Goal: Find specific page/section: Find specific page/section

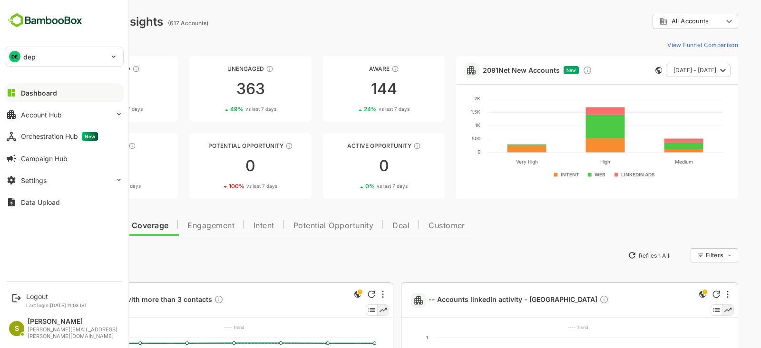
click at [20, 52] on div "DE dep" at bounding box center [58, 56] width 106 height 19
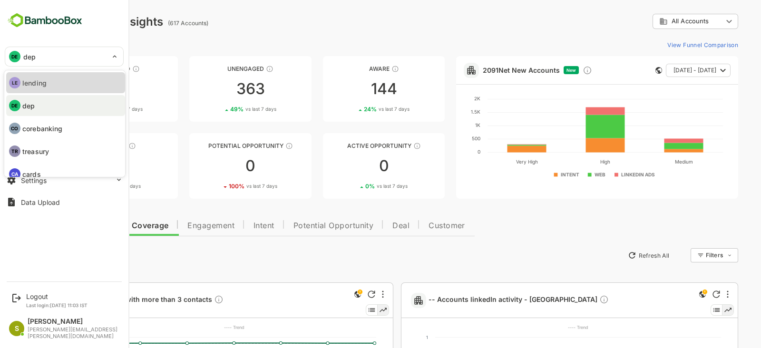
click at [59, 80] on li "LE lending" at bounding box center [65, 82] width 119 height 21
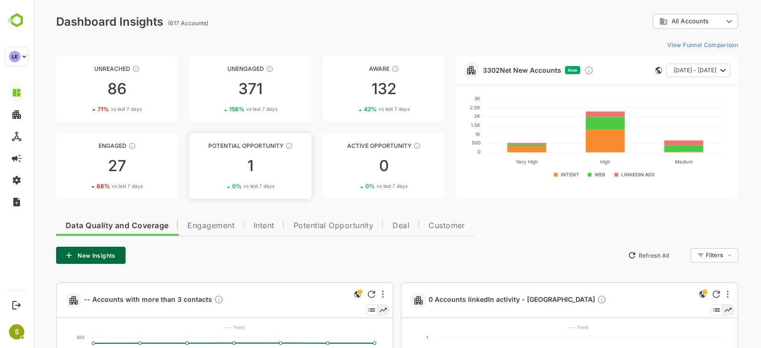
click at [257, 161] on div "1" at bounding box center [250, 165] width 122 height 15
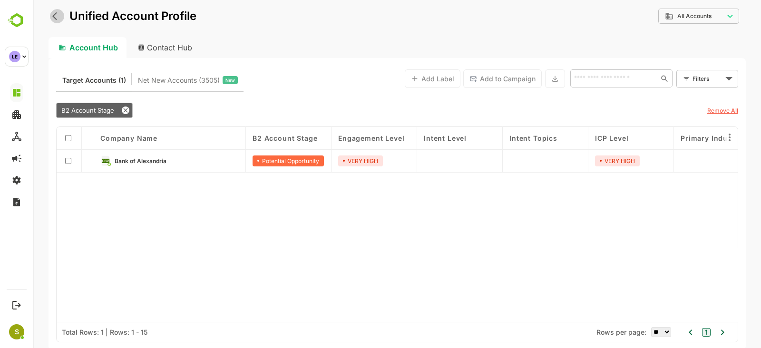
click at [52, 13] on icon "back" at bounding box center [57, 16] width 10 height 10
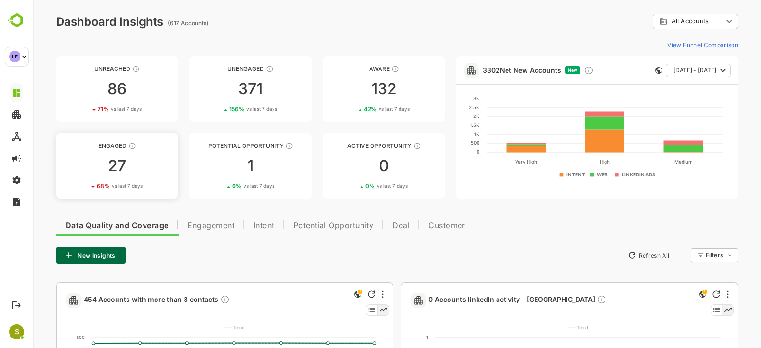
click at [84, 154] on link "Engaged 27 68 % vs last 7 days" at bounding box center [117, 166] width 122 height 66
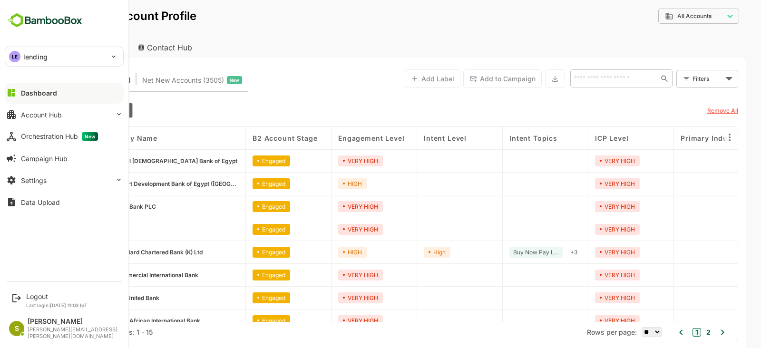
click at [29, 61] on p "lending" at bounding box center [35, 57] width 24 height 10
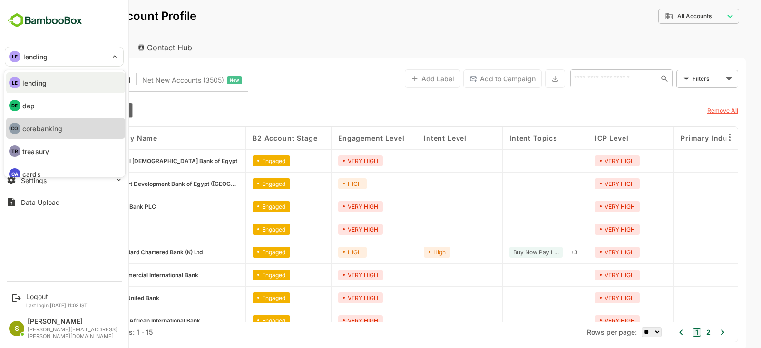
click at [66, 130] on li "CO corebanking" at bounding box center [65, 128] width 119 height 21
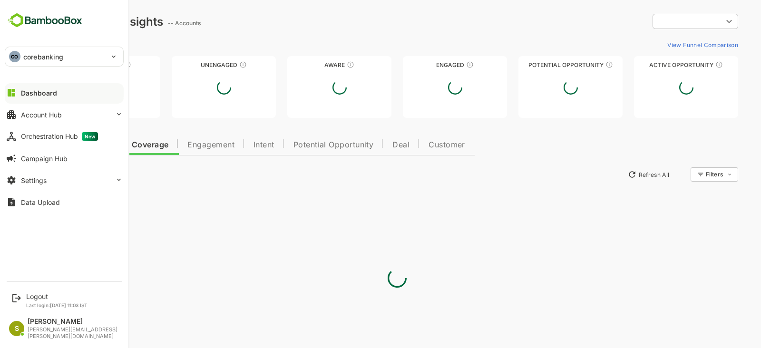
type input "**********"
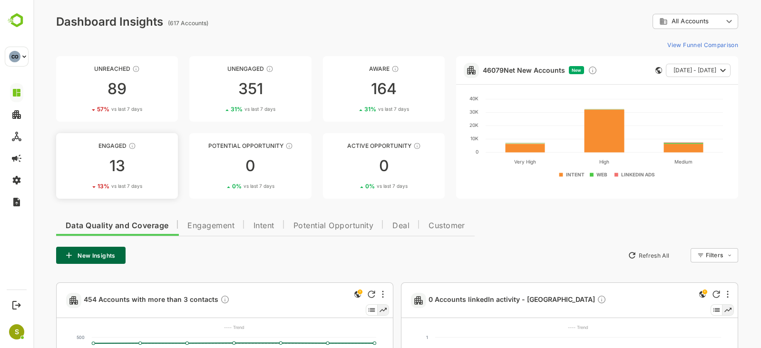
click at [134, 167] on div "13" at bounding box center [117, 165] width 122 height 15
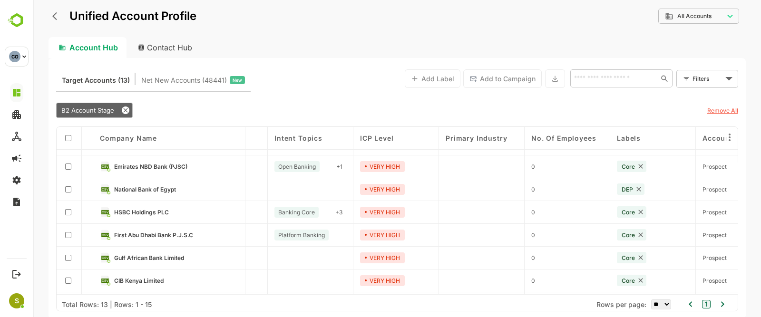
scroll to position [0, 235]
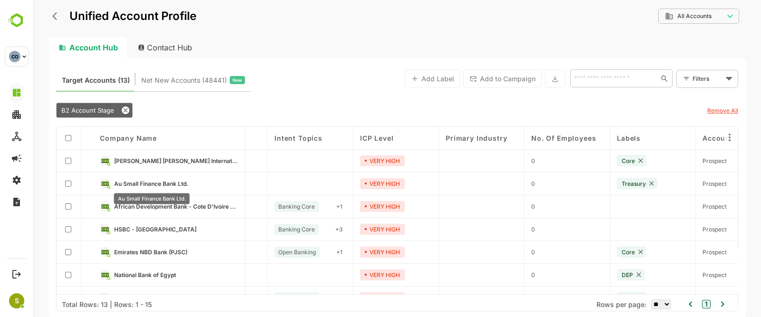
click at [178, 184] on span "Au Small Finance Bank Ltd." at bounding box center [151, 183] width 74 height 7
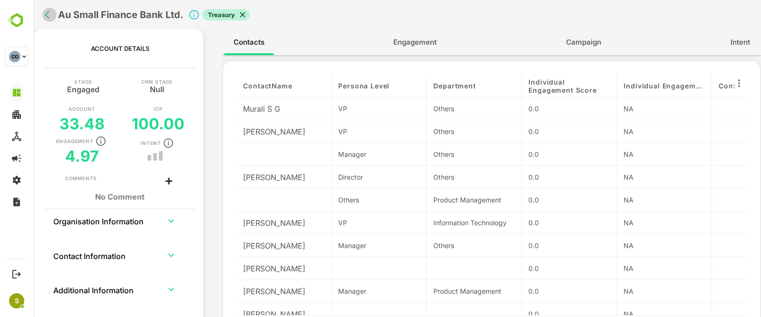
click at [52, 15] on icon "back" at bounding box center [50, 15] width 10 height 10
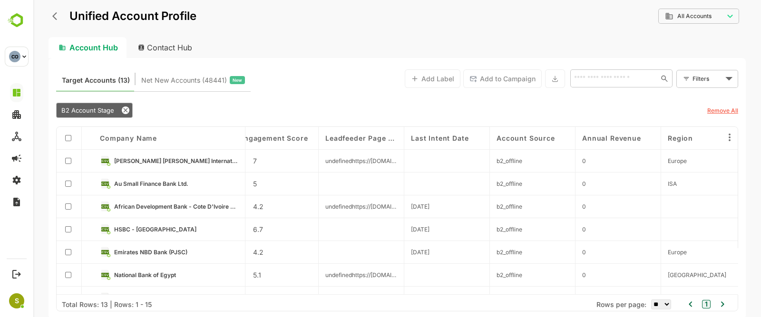
scroll to position [0, 1041]
click at [713, 76] on body "**********" at bounding box center [396, 158] width 727 height 317
click at [702, 99] on span "New Filter" at bounding box center [708, 99] width 29 height 11
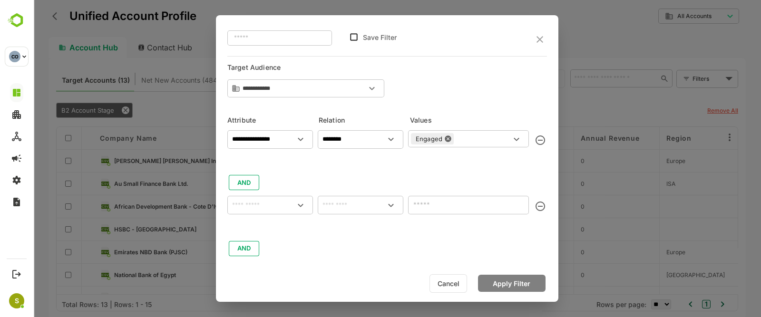
scroll to position [11, 0]
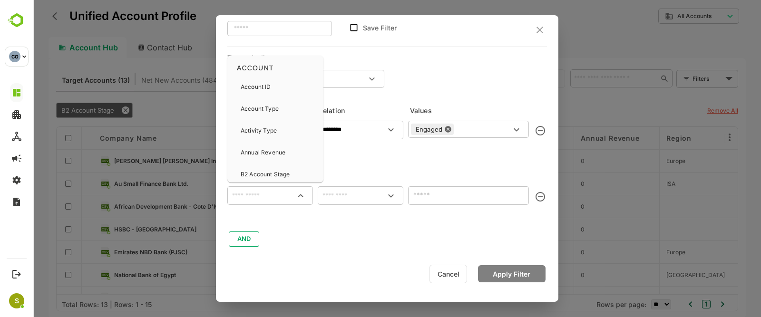
click at [257, 190] on input "text" at bounding box center [270, 195] width 82 height 11
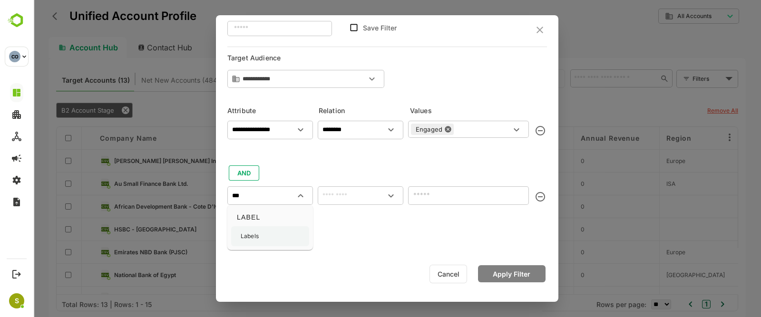
click at [256, 238] on p "Labels" at bounding box center [250, 236] width 18 height 9
type input "******"
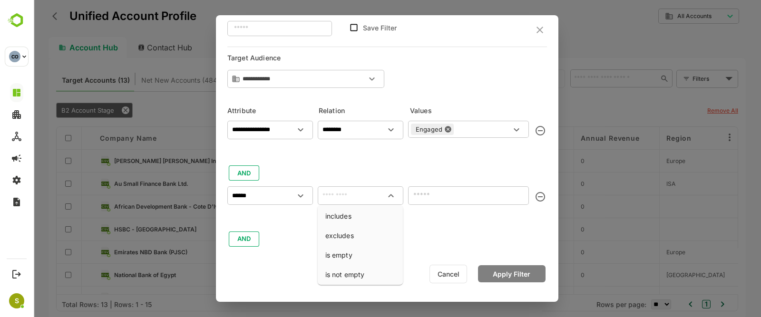
click at [371, 196] on input "text" at bounding box center [360, 195] width 82 height 11
click at [351, 212] on li "includes" at bounding box center [360, 216] width 82 height 18
type input "********"
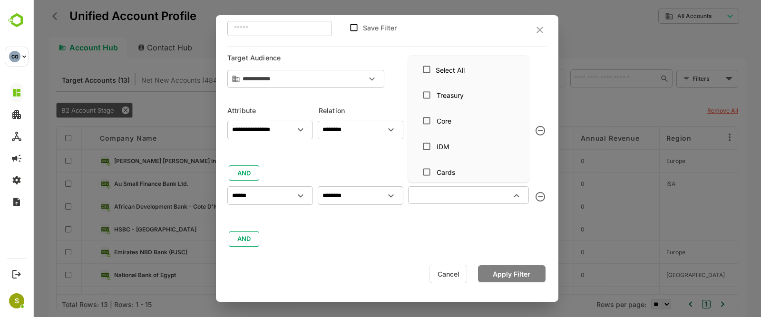
click at [442, 192] on input "text" at bounding box center [460, 194] width 99 height 11
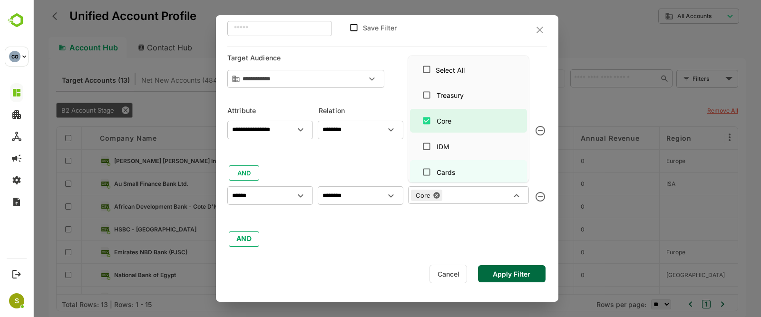
click at [509, 275] on button "Apply Filter" at bounding box center [511, 273] width 67 height 17
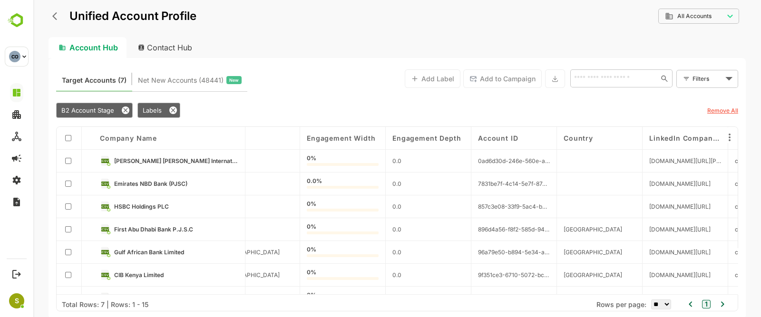
scroll to position [0, 1486]
click at [171, 114] on div "Labels" at bounding box center [158, 110] width 43 height 15
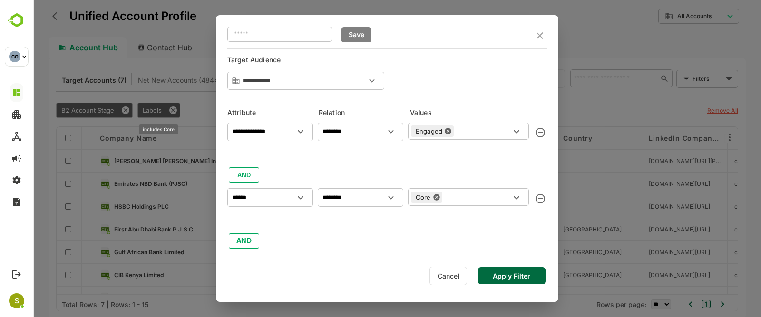
type input "**********"
click at [537, 36] on icon "close" at bounding box center [539, 35] width 11 height 11
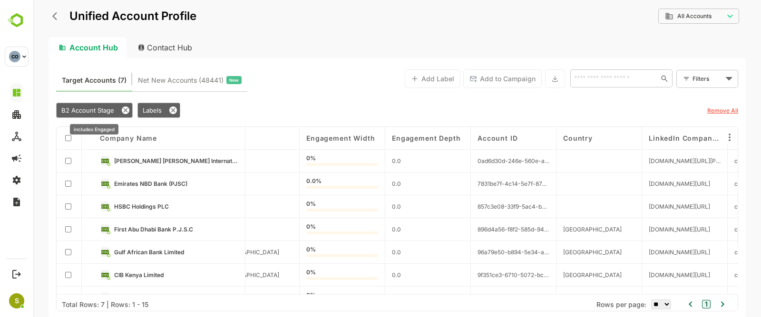
click at [127, 110] on icon at bounding box center [126, 110] width 8 height 8
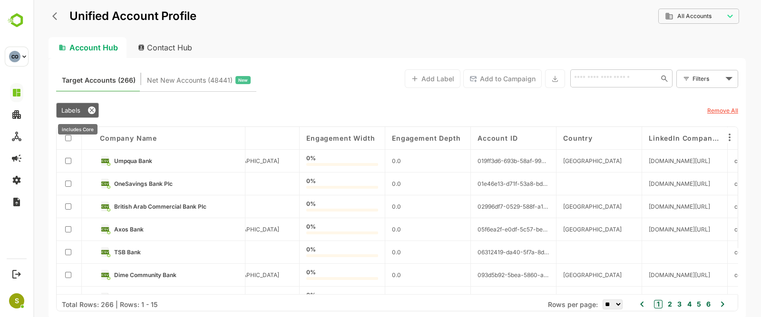
click at [95, 108] on div "Labels" at bounding box center [77, 110] width 43 height 15
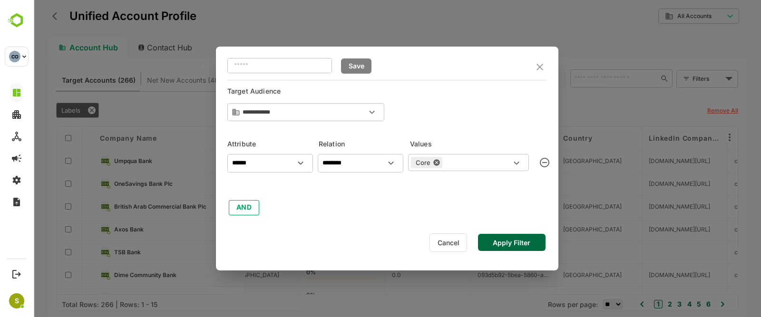
click at [449, 239] on button "Cancel" at bounding box center [448, 242] width 38 height 19
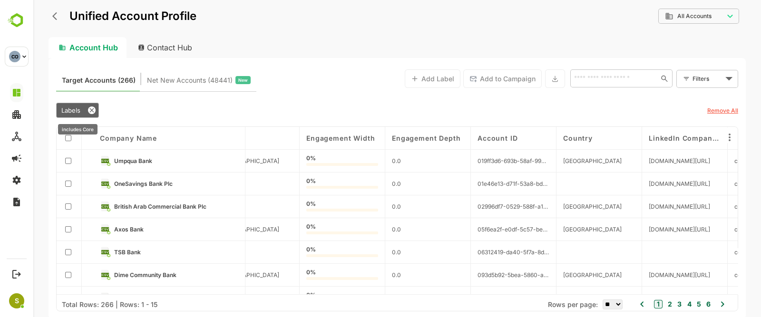
click at [90, 107] on icon at bounding box center [92, 110] width 8 height 8
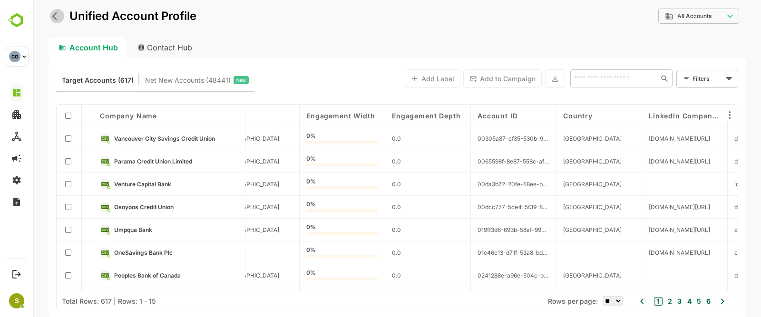
click at [58, 20] on icon "back" at bounding box center [57, 16] width 10 height 10
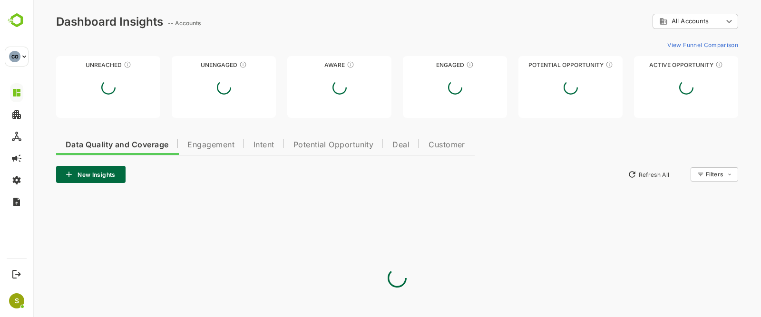
scroll to position [0, 0]
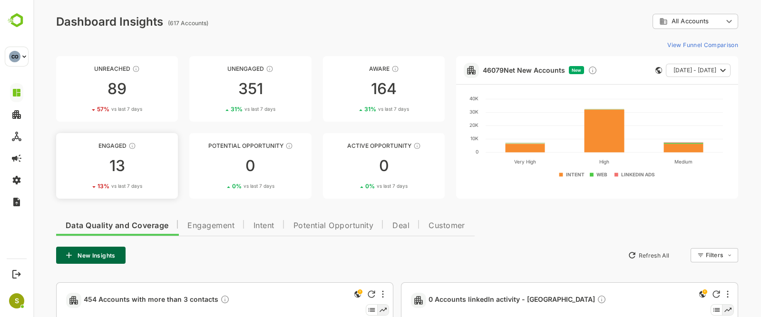
click at [153, 159] on div "13" at bounding box center [117, 165] width 122 height 15
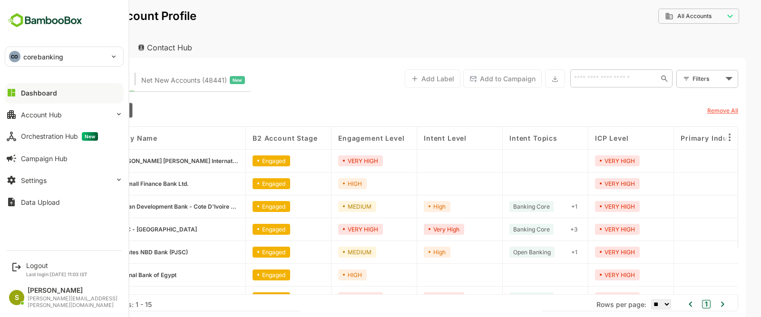
click at [27, 60] on p "corebanking" at bounding box center [43, 57] width 40 height 10
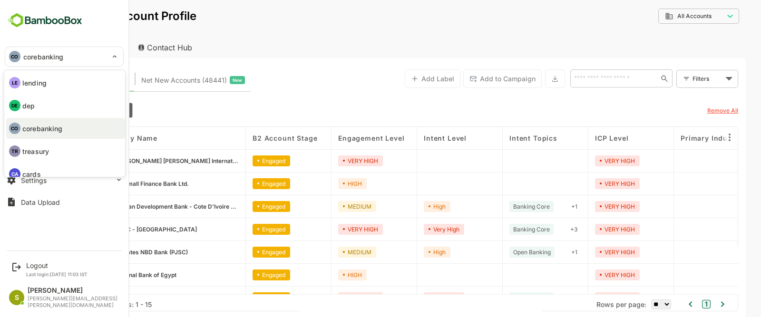
click at [48, 113] on li "DE dep" at bounding box center [65, 105] width 119 height 21
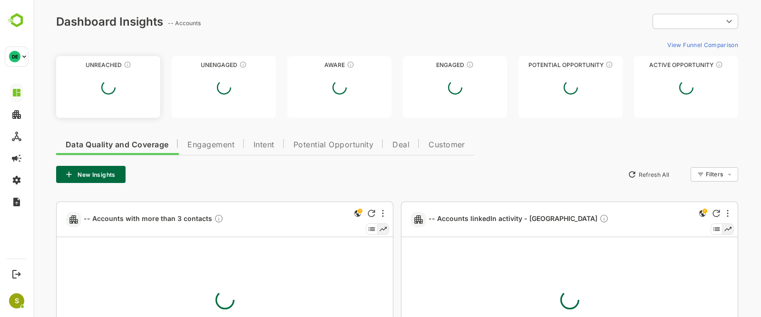
type input "**********"
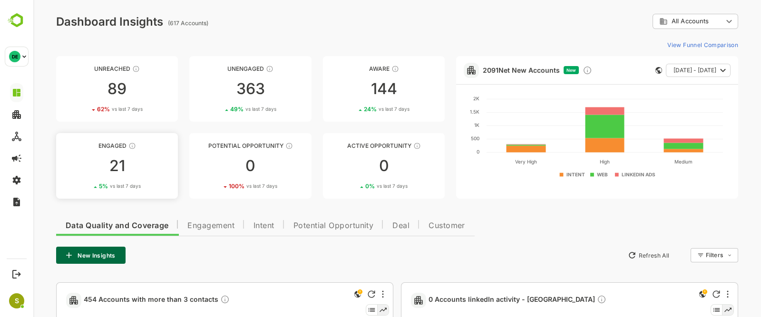
click at [132, 170] on div "21" at bounding box center [117, 165] width 122 height 15
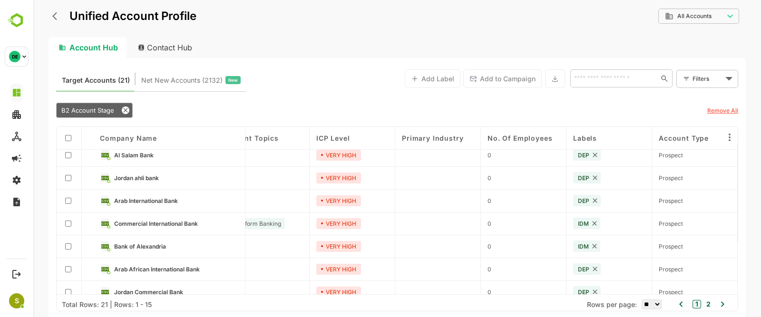
scroll to position [5, 279]
click at [169, 222] on span "Commercial International Bank" at bounding box center [156, 224] width 84 height 7
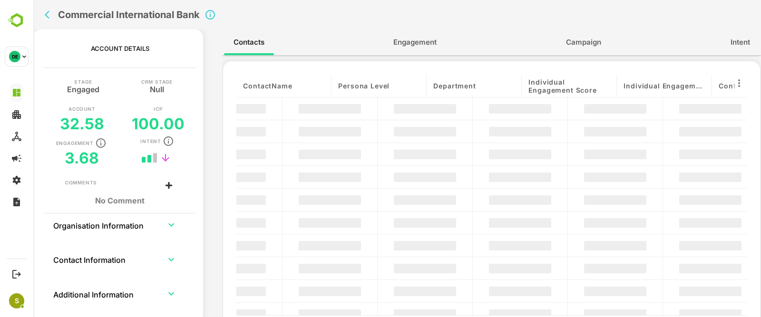
click at [169, 222] on icon "expand row" at bounding box center [170, 224] width 11 height 11
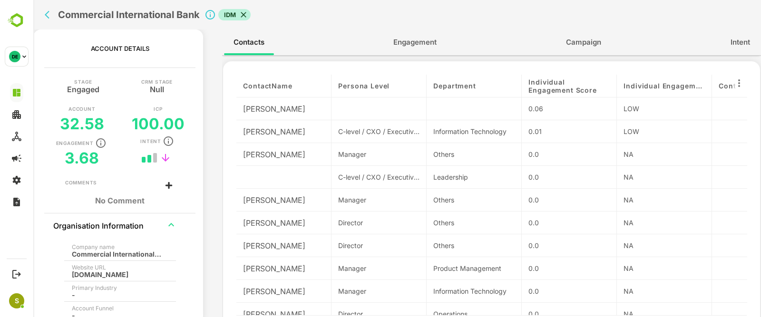
click at [417, 37] on span "Engagement" at bounding box center [414, 42] width 43 height 12
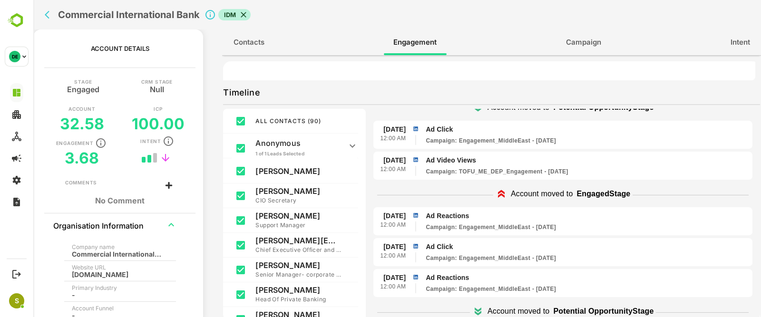
scroll to position [432, 0]
click at [50, 15] on icon "back" at bounding box center [50, 15] width 10 height 10
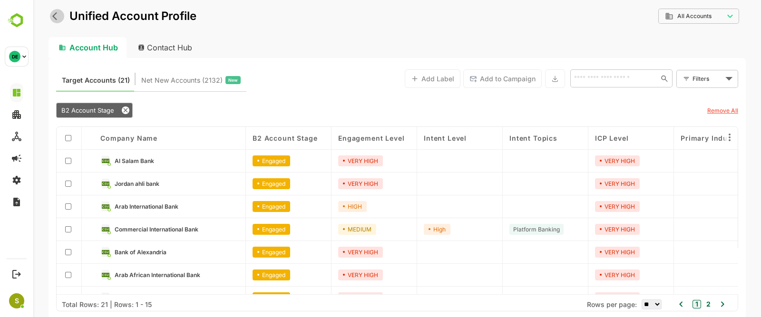
click at [60, 13] on icon "back" at bounding box center [57, 16] width 10 height 10
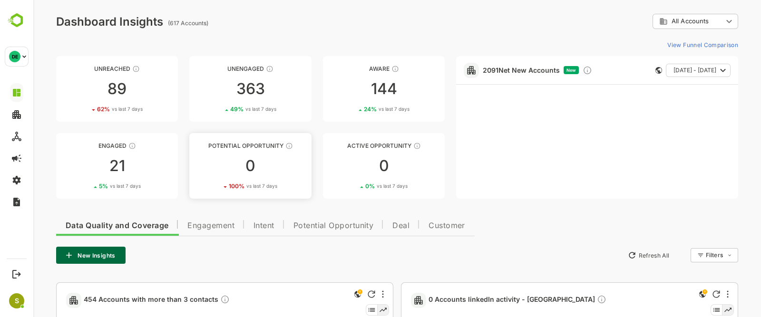
scroll to position [0, 0]
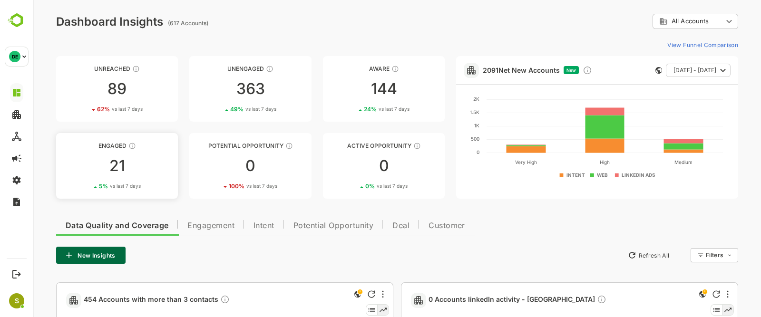
click at [135, 167] on div "21" at bounding box center [117, 165] width 122 height 15
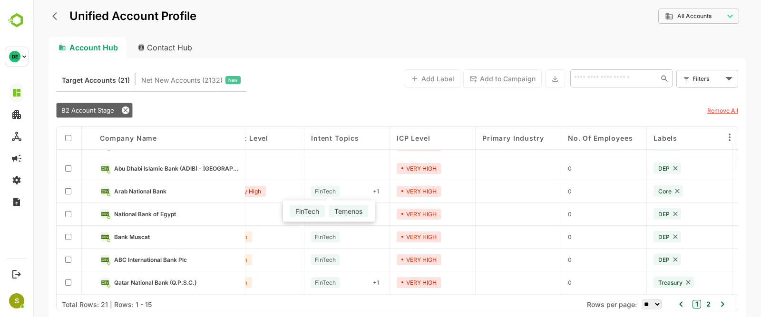
scroll to position [200, 264]
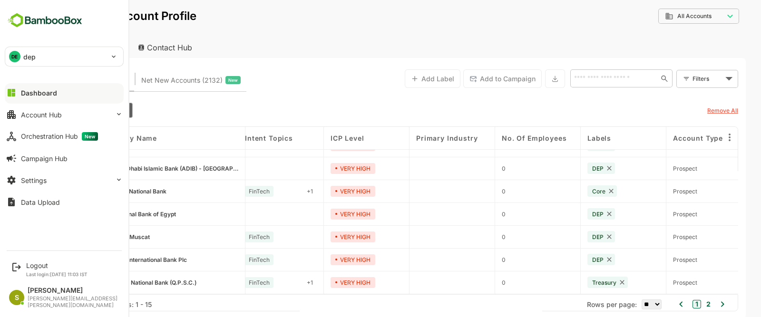
click at [62, 48] on div "DE dep" at bounding box center [58, 56] width 106 height 19
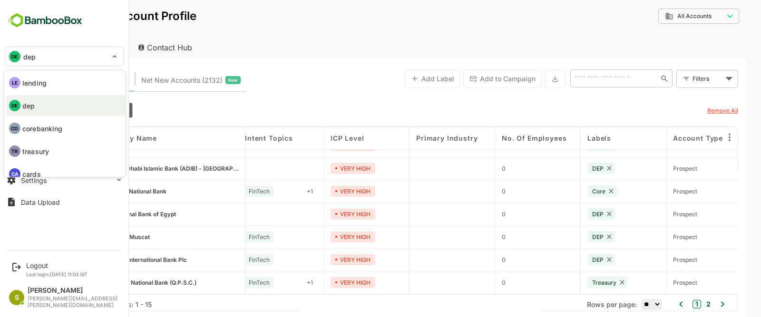
click at [61, 122] on li "CO corebanking" at bounding box center [65, 128] width 119 height 21
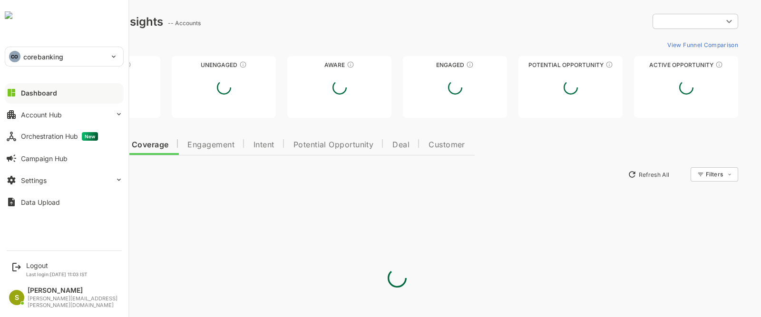
scroll to position [0, 0]
type input "**********"
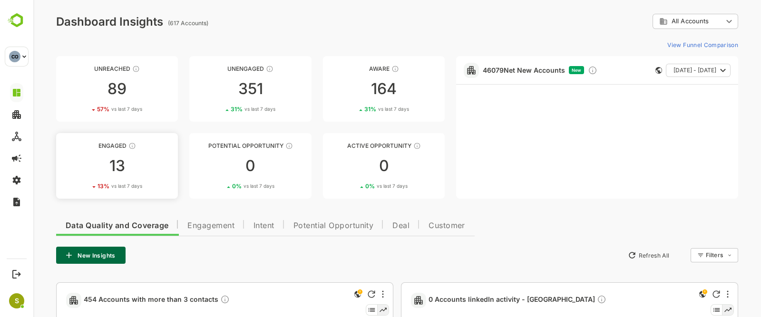
click at [116, 156] on link "Engaged 13 13 % vs last 7 days" at bounding box center [117, 166] width 122 height 66
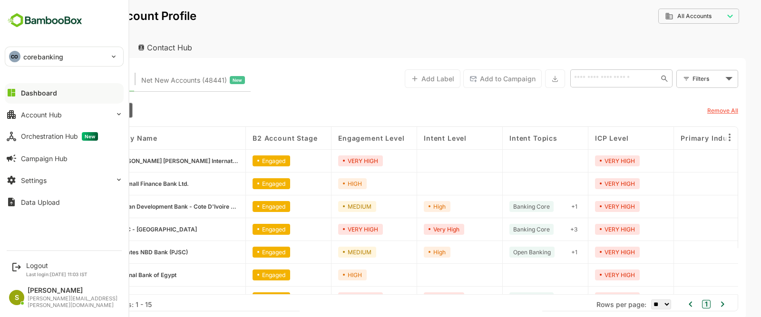
click at [28, 56] on p "corebanking" at bounding box center [43, 57] width 40 height 10
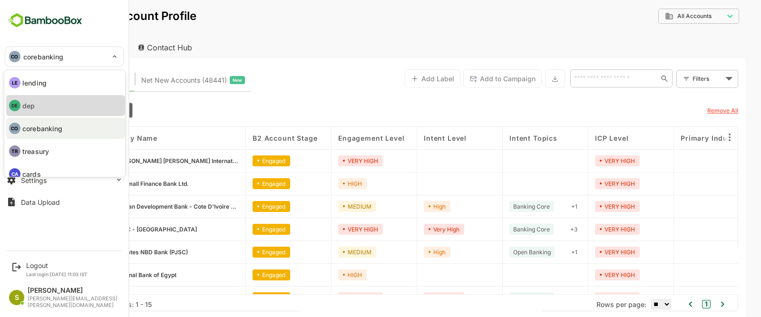
click at [44, 106] on li "DE dep" at bounding box center [65, 105] width 119 height 21
type input "***"
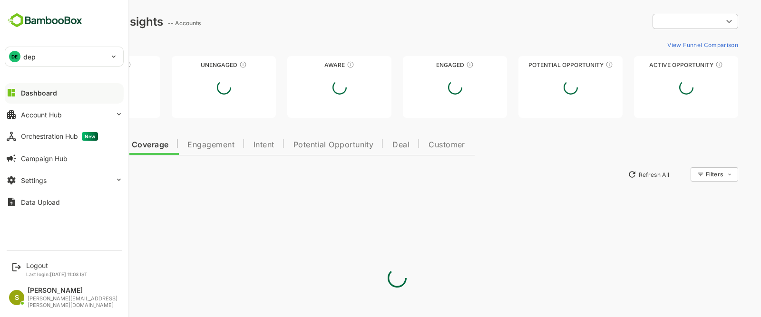
type input "**********"
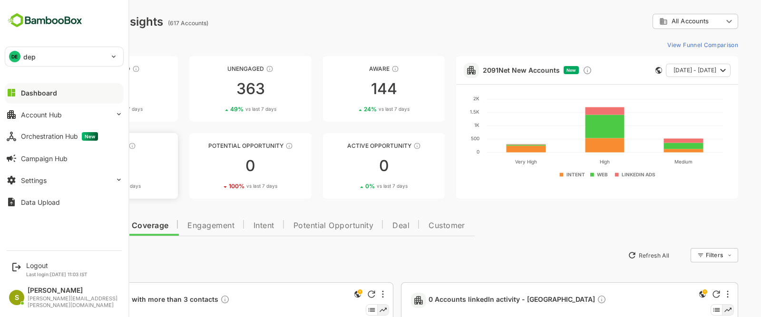
click at [164, 182] on link "Engaged 21 5 % vs last 7 days" at bounding box center [117, 166] width 122 height 66
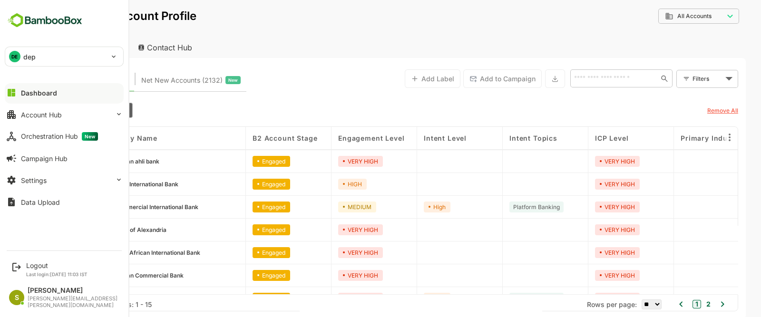
scroll to position [23, 0]
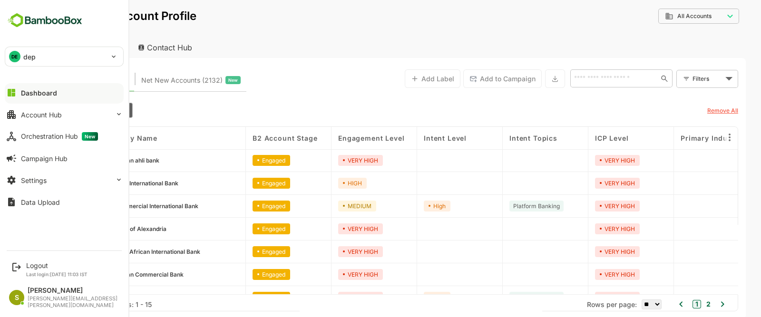
click at [361, 34] on div "**********" at bounding box center [396, 22] width 697 height 29
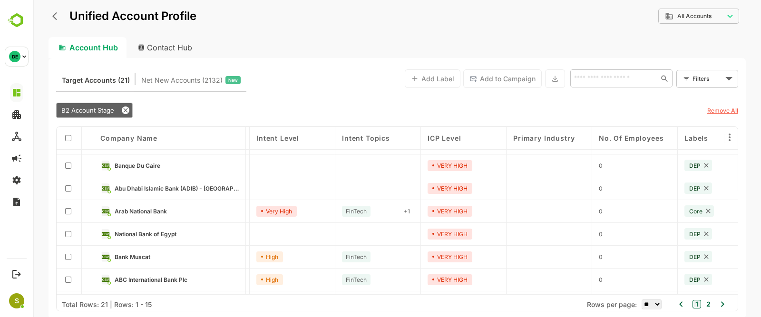
scroll to position [186, 167]
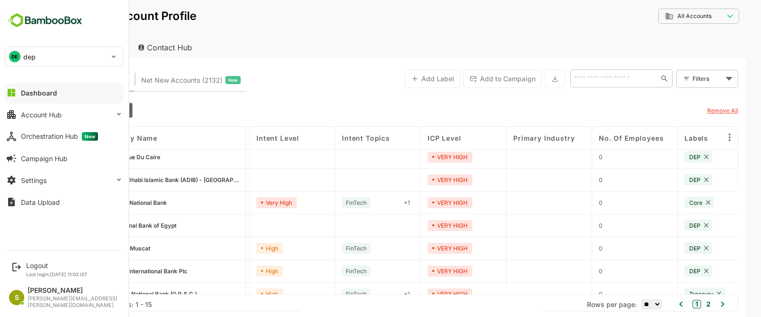
click at [74, 59] on div "DE dep" at bounding box center [58, 56] width 106 height 19
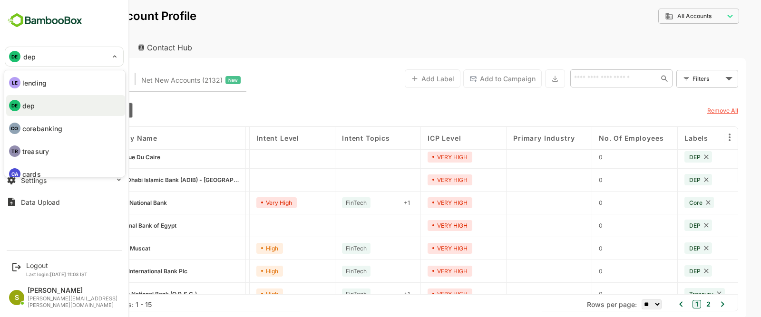
click at [342, 99] on div at bounding box center [380, 158] width 761 height 317
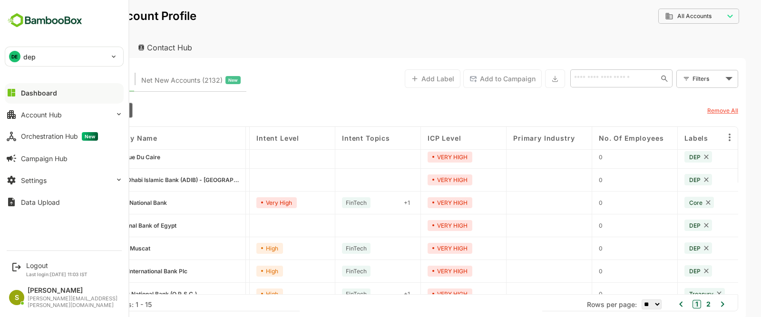
click at [67, 61] on div "DE dep" at bounding box center [58, 56] width 106 height 19
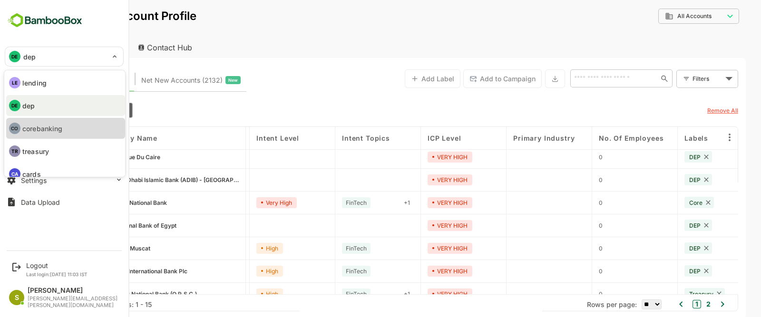
click at [45, 129] on p "corebanking" at bounding box center [42, 129] width 40 height 10
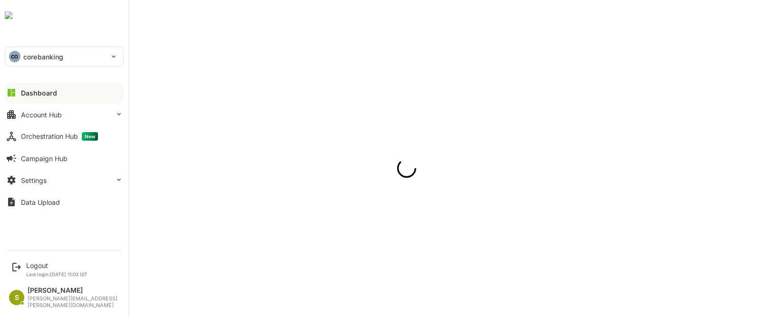
scroll to position [0, 0]
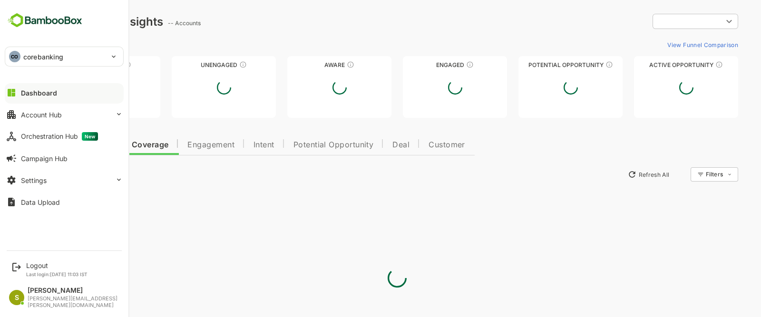
type input "**********"
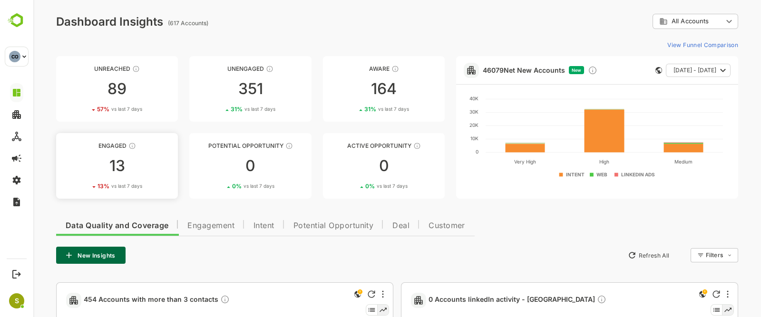
click at [131, 168] on div "13" at bounding box center [117, 165] width 122 height 15
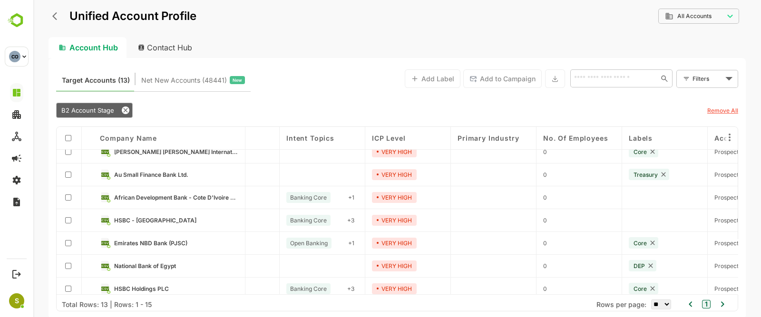
scroll to position [71, 223]
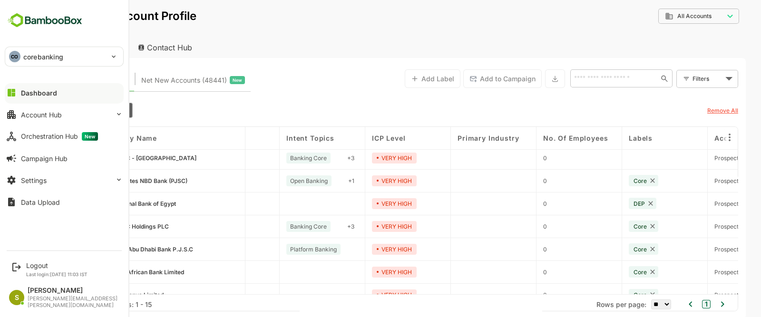
click at [55, 58] on p "corebanking" at bounding box center [43, 57] width 40 height 10
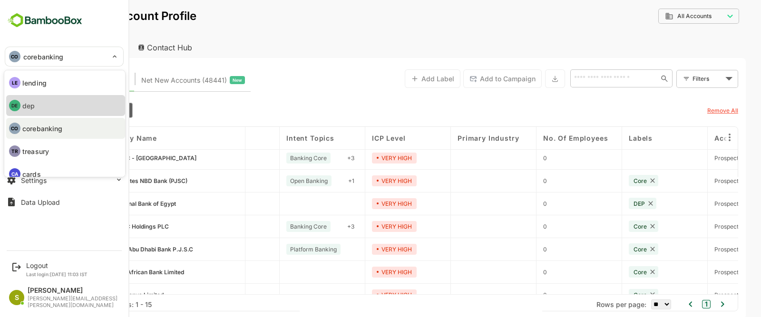
click at [61, 110] on li "DE dep" at bounding box center [65, 105] width 119 height 21
type input "***"
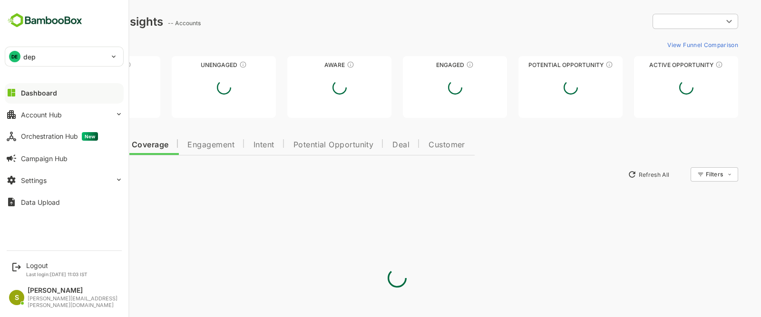
scroll to position [0, 0]
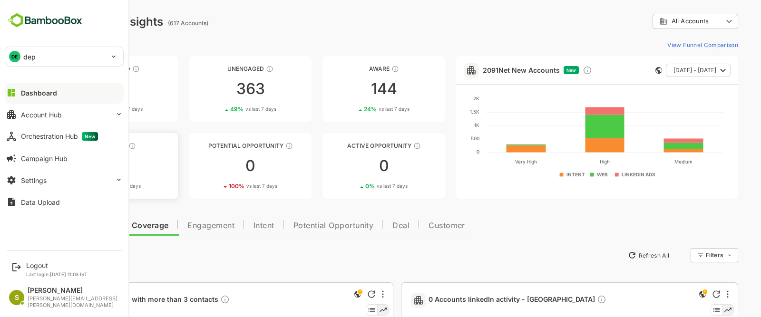
click at [157, 170] on div "21" at bounding box center [117, 165] width 122 height 15
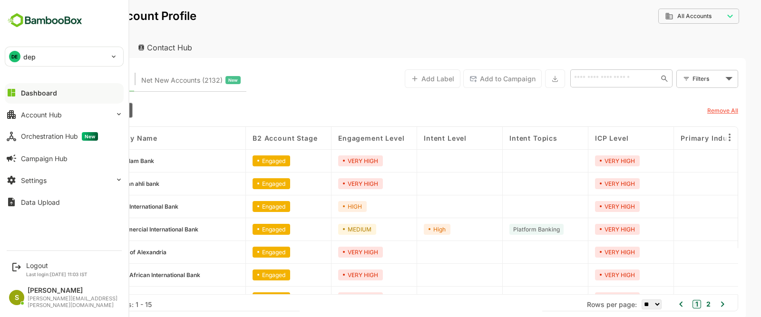
click at [159, 28] on div "**********" at bounding box center [396, 22] width 697 height 29
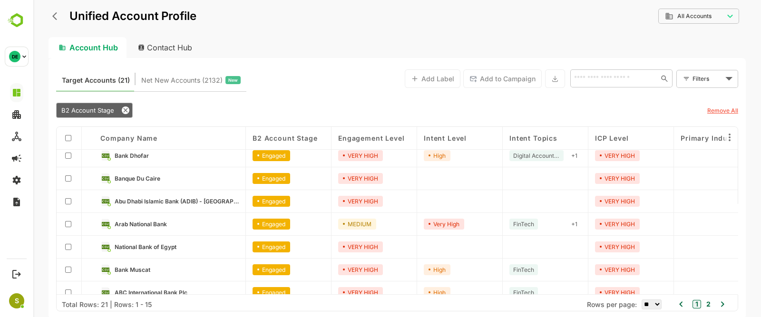
scroll to position [166, 0]
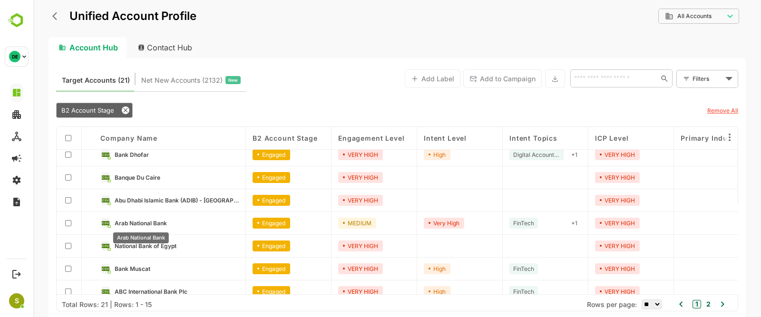
click at [128, 220] on span "Arab National Bank" at bounding box center [141, 223] width 52 height 7
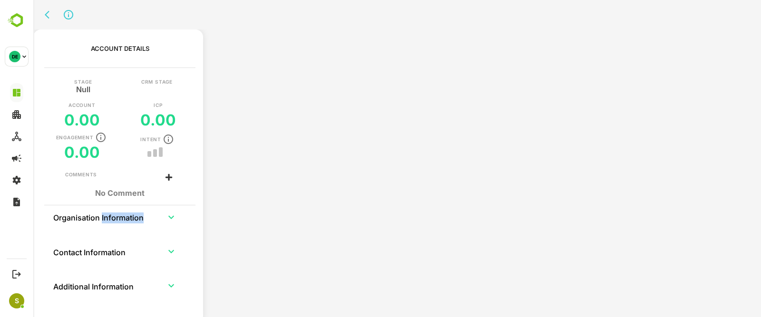
click at [128, 219] on th "Organisation Information" at bounding box center [104, 216] width 102 height 23
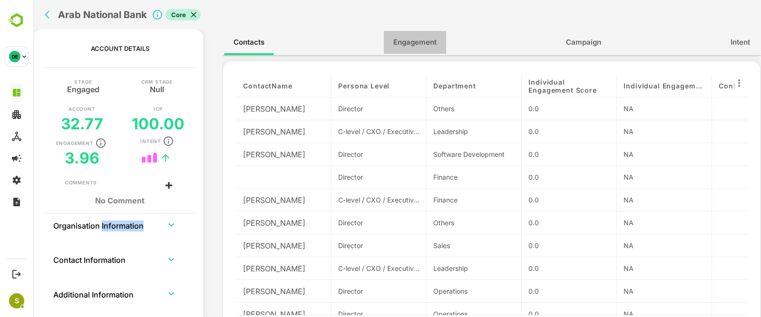
click at [419, 39] on span "Engagement" at bounding box center [414, 42] width 43 height 12
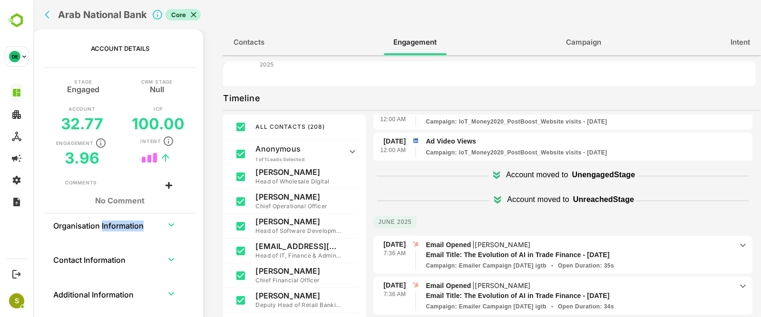
scroll to position [154, 0]
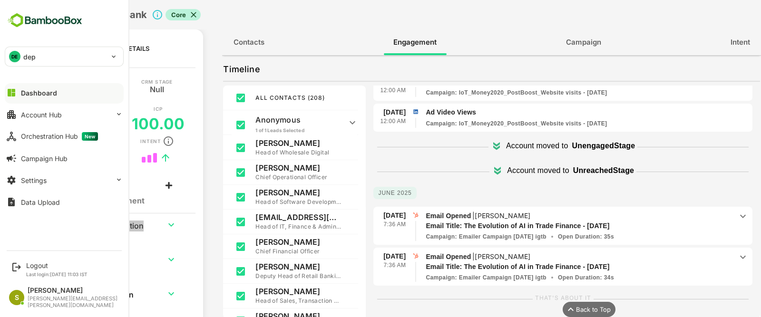
click at [40, 60] on div "DE dep" at bounding box center [58, 56] width 106 height 19
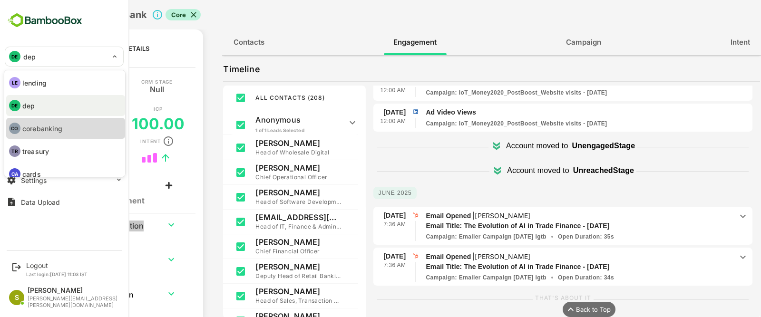
click at [66, 122] on li "CO corebanking" at bounding box center [65, 128] width 119 height 21
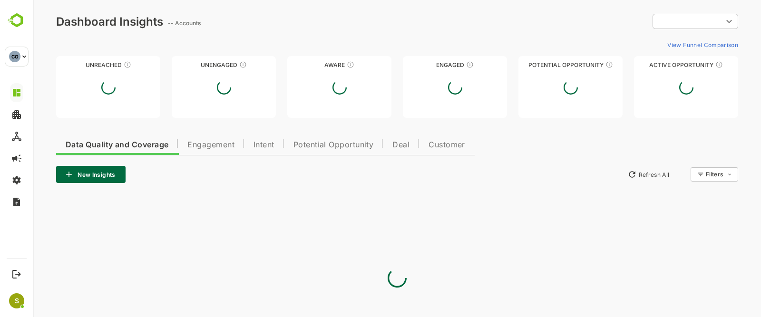
scroll to position [0, 0]
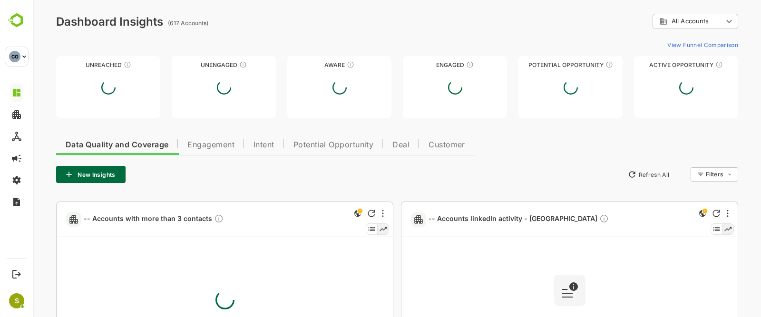
type input "**********"
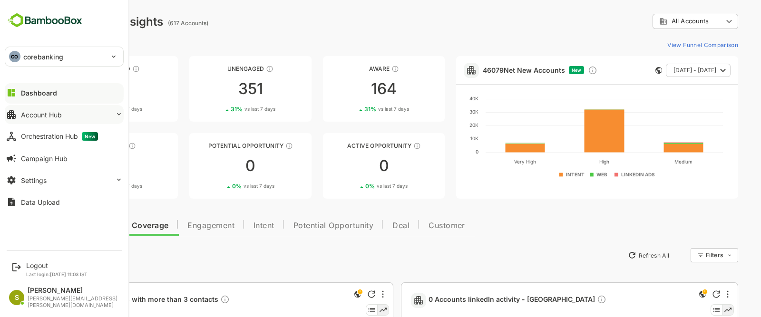
click at [56, 113] on div "Account Hub" at bounding box center [41, 115] width 41 height 8
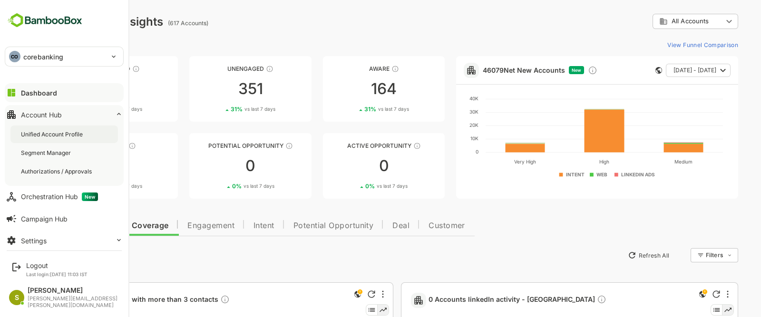
click at [80, 132] on div "Unified Account Profile" at bounding box center [53, 134] width 64 height 8
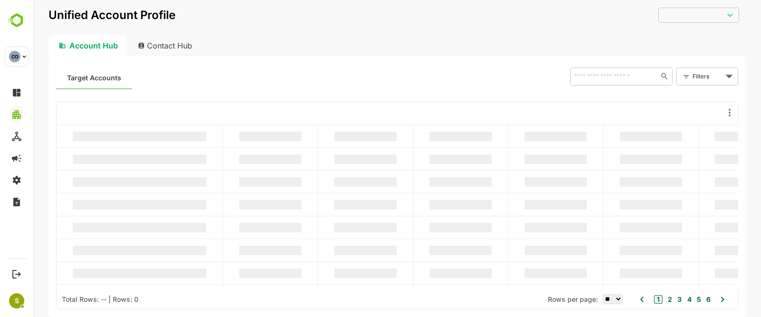
type input "**********"
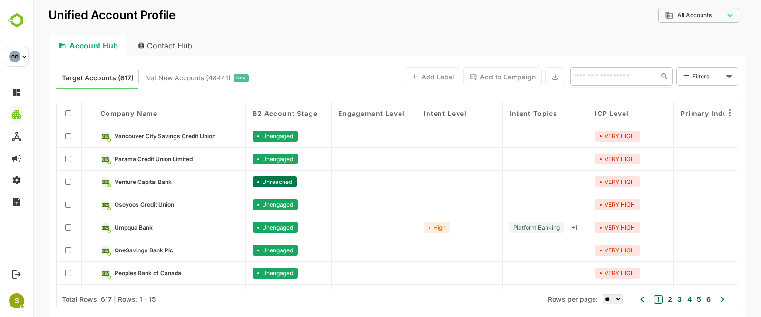
click at [593, 75] on input "text" at bounding box center [612, 75] width 82 height 11
type input "**********"
click at [618, 95] on li "Arab National Bank" at bounding box center [620, 97] width 98 height 16
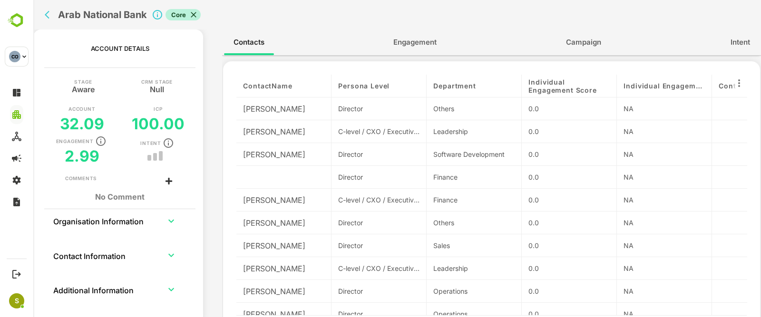
click at [121, 94] on div "CRM Stage Null" at bounding box center [157, 91] width 74 height 24
click at [402, 43] on span "Engagement" at bounding box center [414, 42] width 43 height 12
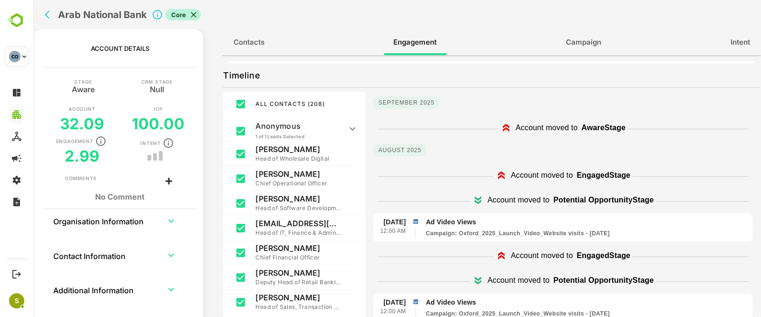
scroll to position [150, 0]
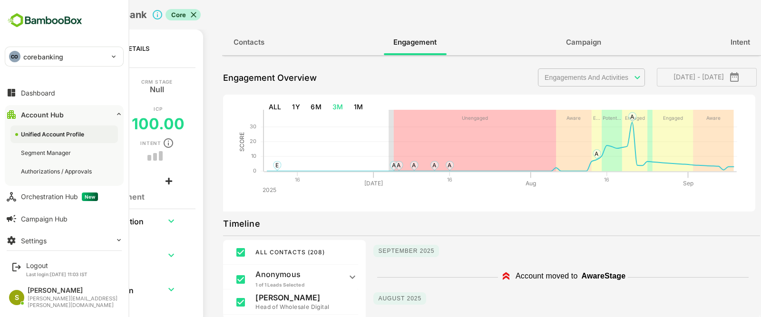
click at [16, 61] on div "CO" at bounding box center [14, 56] width 11 height 11
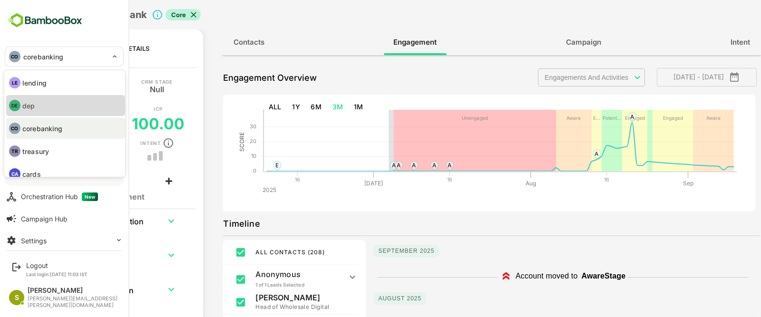
click at [46, 109] on li "DE dep" at bounding box center [65, 105] width 119 height 21
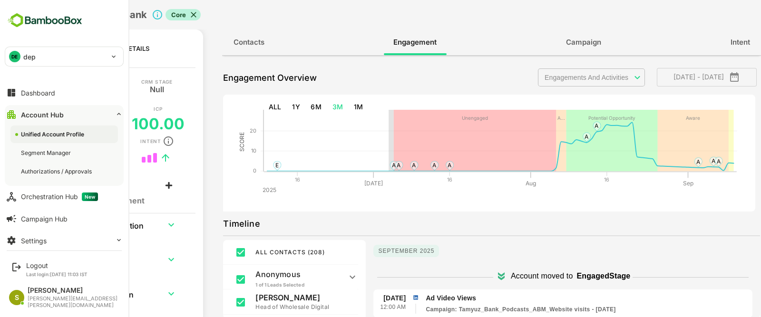
click at [193, 12] on icon at bounding box center [194, 15] width 10 height 10
click at [26, 64] on div "DE dep" at bounding box center [58, 56] width 106 height 19
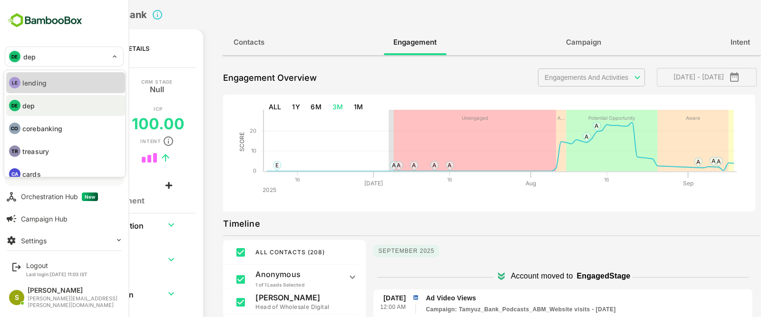
click at [64, 89] on li "LE lending" at bounding box center [65, 82] width 119 height 21
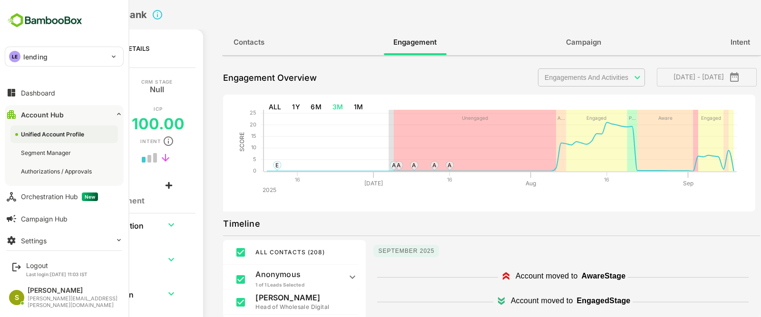
click at [19, 52] on div "LE" at bounding box center [14, 56] width 11 height 11
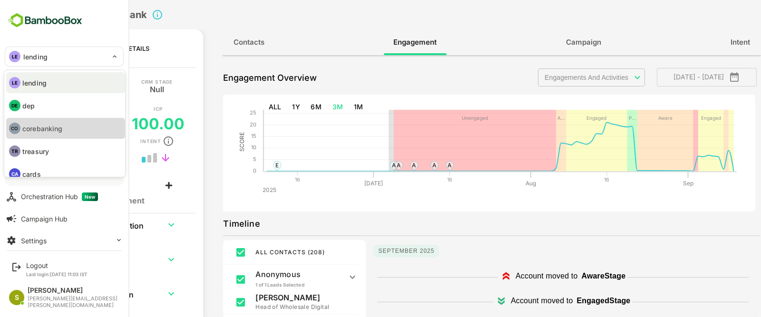
click at [50, 125] on p "corebanking" at bounding box center [42, 129] width 40 height 10
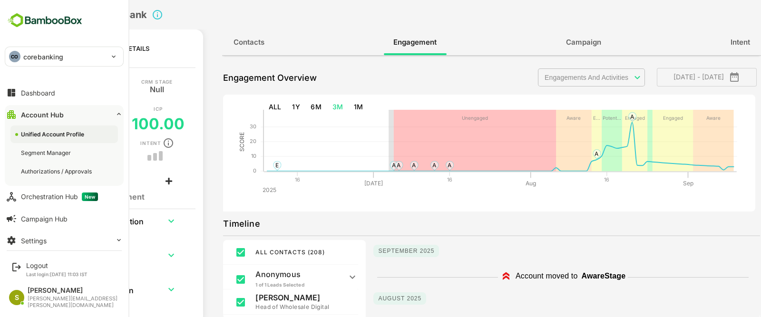
click at [68, 57] on div "CO corebanking" at bounding box center [58, 56] width 106 height 19
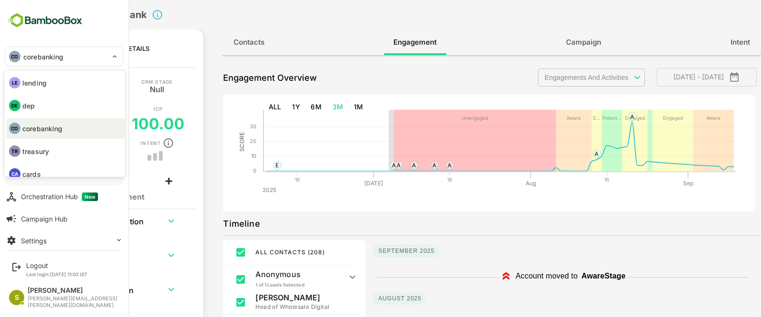
click at [55, 103] on li "DE dep" at bounding box center [65, 105] width 119 height 21
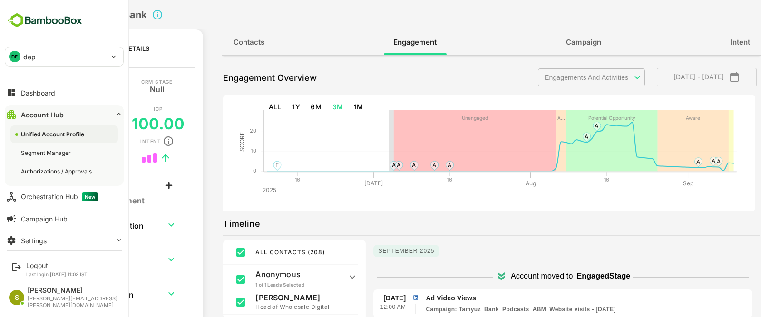
click at [26, 56] on p "dep" at bounding box center [29, 57] width 12 height 10
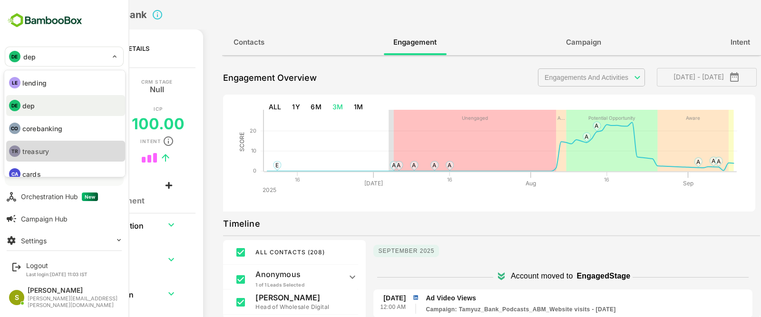
click at [40, 153] on p "treasury" at bounding box center [35, 151] width 27 height 10
type input "********"
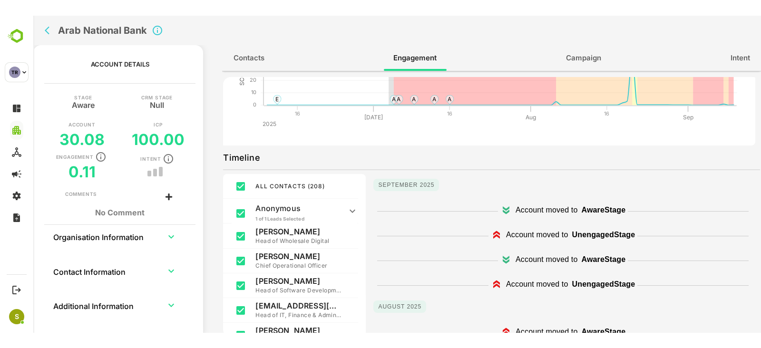
scroll to position [86, 0]
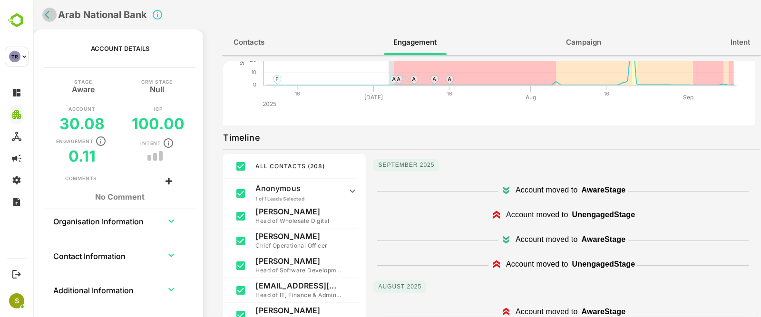
click at [52, 17] on icon "back" at bounding box center [50, 15] width 10 height 10
